Goal: Task Accomplishment & Management: Complete application form

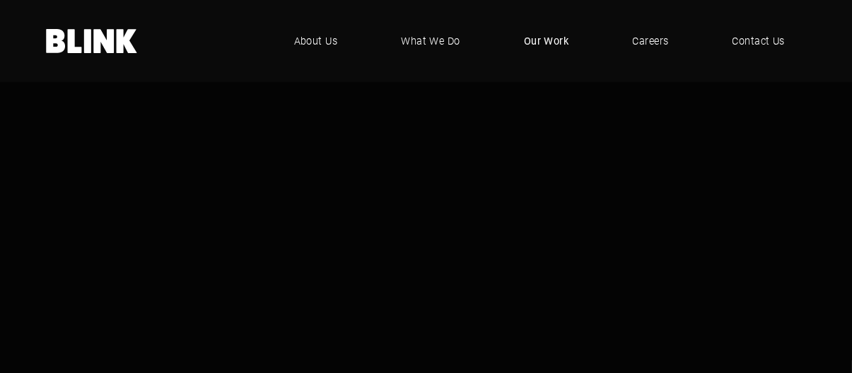
click at [538, 47] on span "Our Work" at bounding box center [546, 41] width 45 height 16
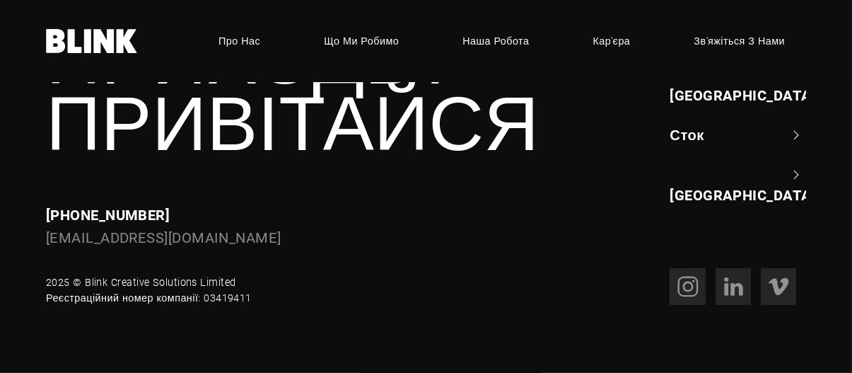
scroll to position [1132, 0]
click at [702, 44] on font "Чорлі" at bounding box center [691, 34] width 42 height 18
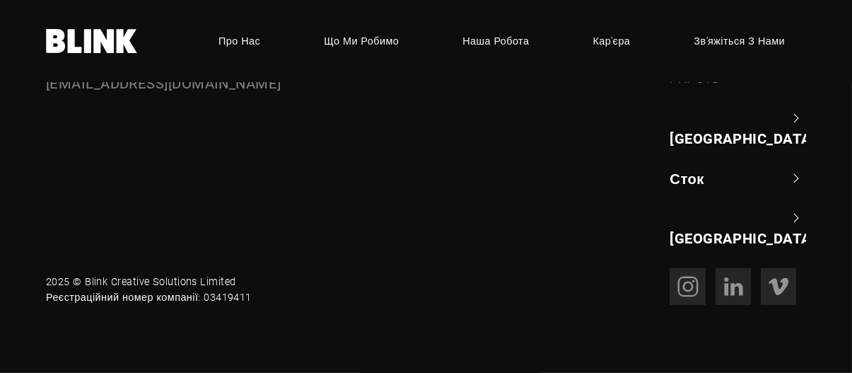
scroll to position [1273, 0]
click at [712, 147] on font "[GEOGRAPHIC_DATA]" at bounding box center [743, 138] width 146 height 18
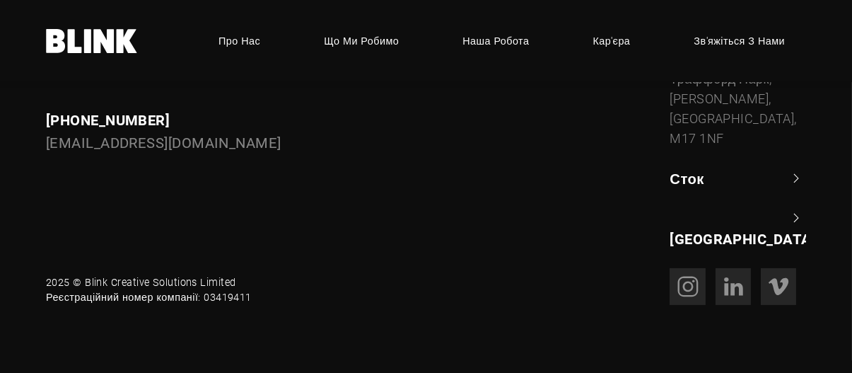
click at [696, 187] on font "Сток" at bounding box center [687, 178] width 35 height 18
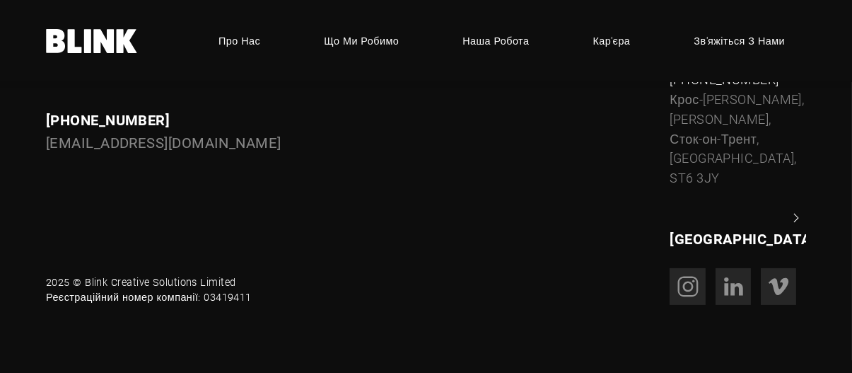
click at [531, 248] on div "Приходь і привітайся Запити [PHONE_NUMBER] [EMAIL_ADDRESS][DOMAIN_NAME] Чорлі +…" at bounding box center [416, 89] width 780 height 318
click at [611, 42] on font "Кар'єра" at bounding box center [611, 40] width 38 height 13
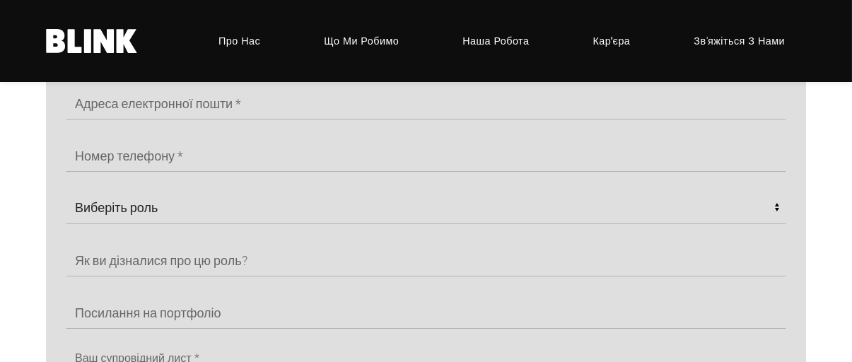
scroll to position [707, 0]
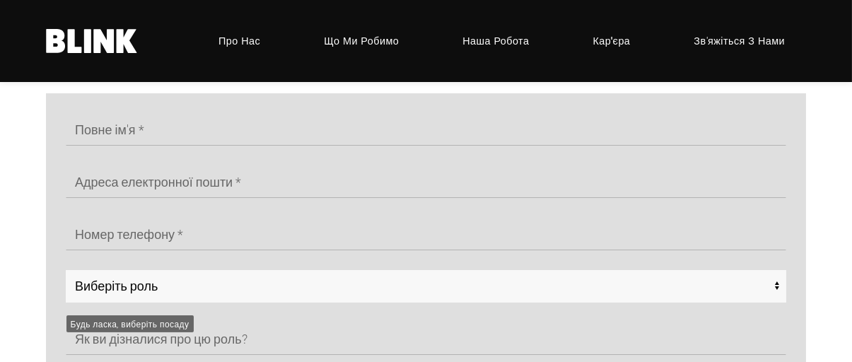
click at [137, 296] on select "Виберіть роль Художники CGI - Манчестер Старші художники CGI - Манчестер Будь-я…" at bounding box center [426, 286] width 721 height 33
select select "Any - Chorley"
click at [66, 275] on select "Виберіть роль Художники CGI - Манчестер Старші художники CGI - Манчестер Будь-я…" at bounding box center [426, 286] width 721 height 33
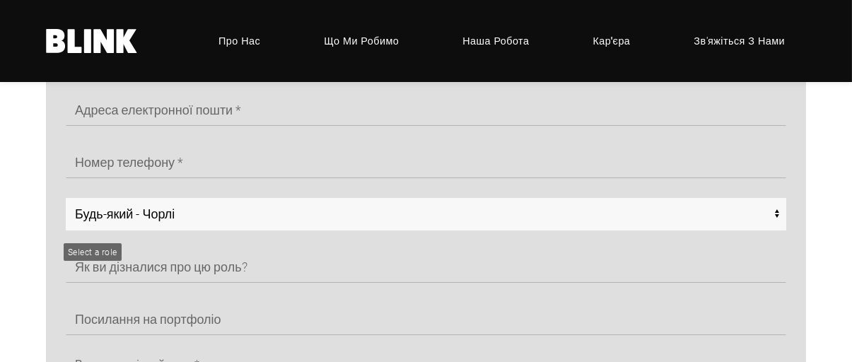
scroll to position [778, 0]
click at [271, 221] on select "Виберіть роль Художники CGI - Манчестер Старші художники CGI - Манчестер Будь-я…" at bounding box center [426, 215] width 721 height 33
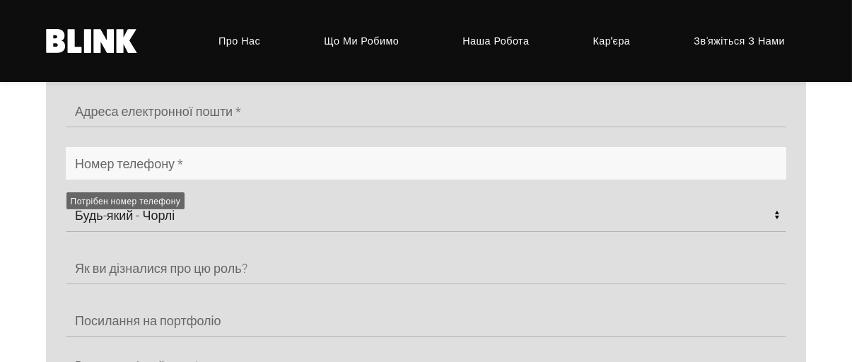
click at [433, 153] on input "text" at bounding box center [426, 163] width 721 height 33
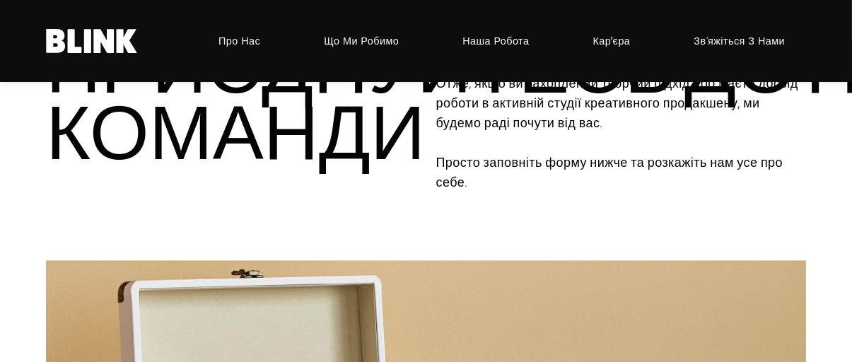
scroll to position [141, 0]
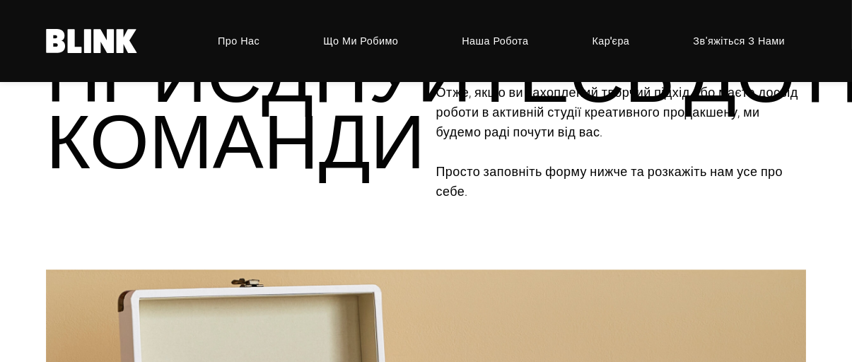
click at [746, 45] on font "Зв'яжіться з нами" at bounding box center [739, 40] width 92 height 13
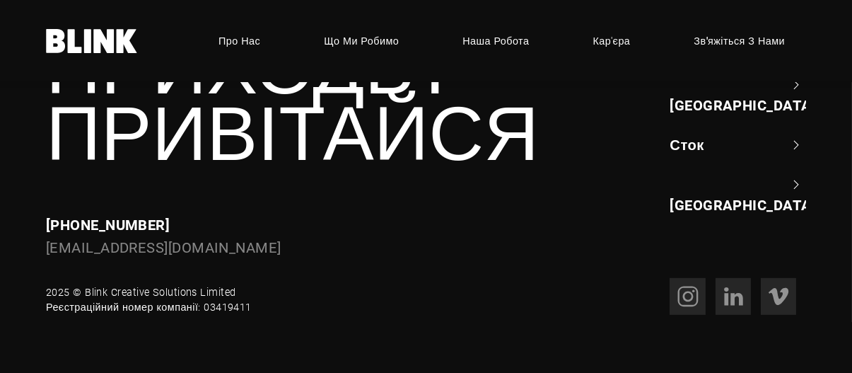
scroll to position [1485, 0]
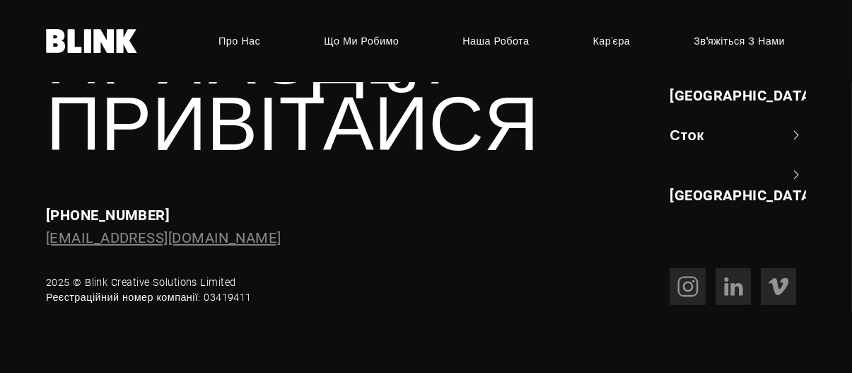
click at [181, 240] on font "[EMAIL_ADDRESS][DOMAIN_NAME]" at bounding box center [164, 237] width 236 height 18
